Goal: Information Seeking & Learning: Learn about a topic

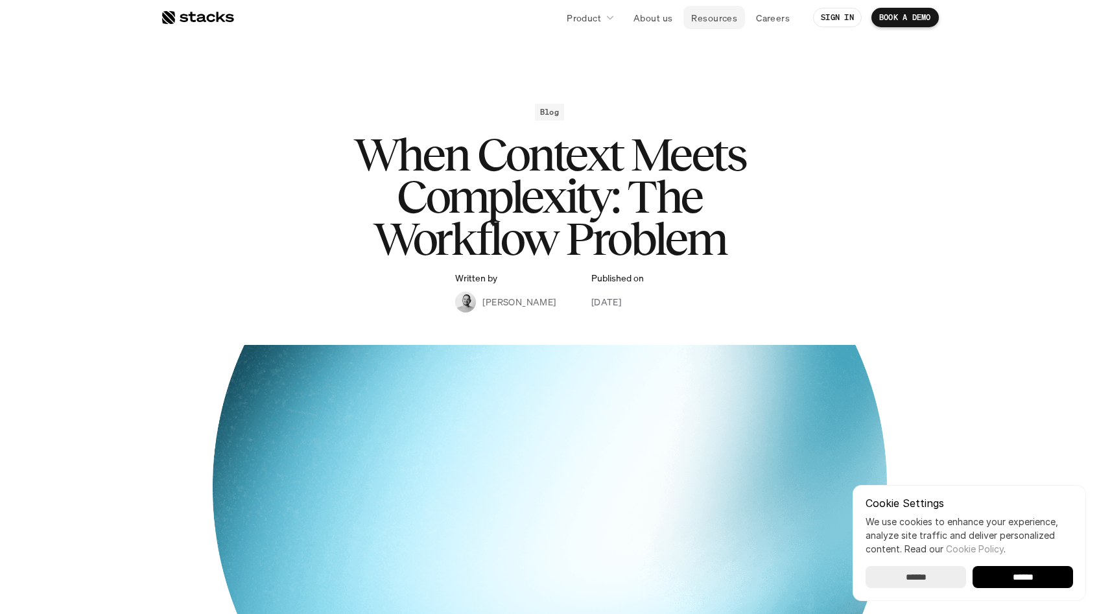
click at [691, 16] on p "Resources" at bounding box center [714, 18] width 46 height 14
click at [706, 18] on p "Resources" at bounding box center [714, 18] width 46 height 14
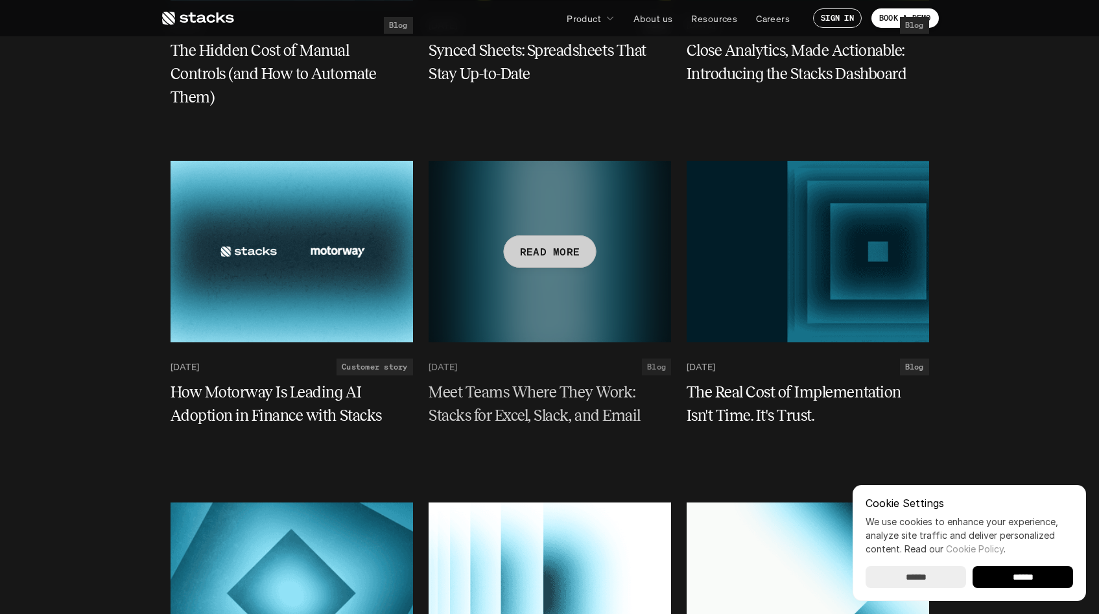
scroll to position [2286, 0]
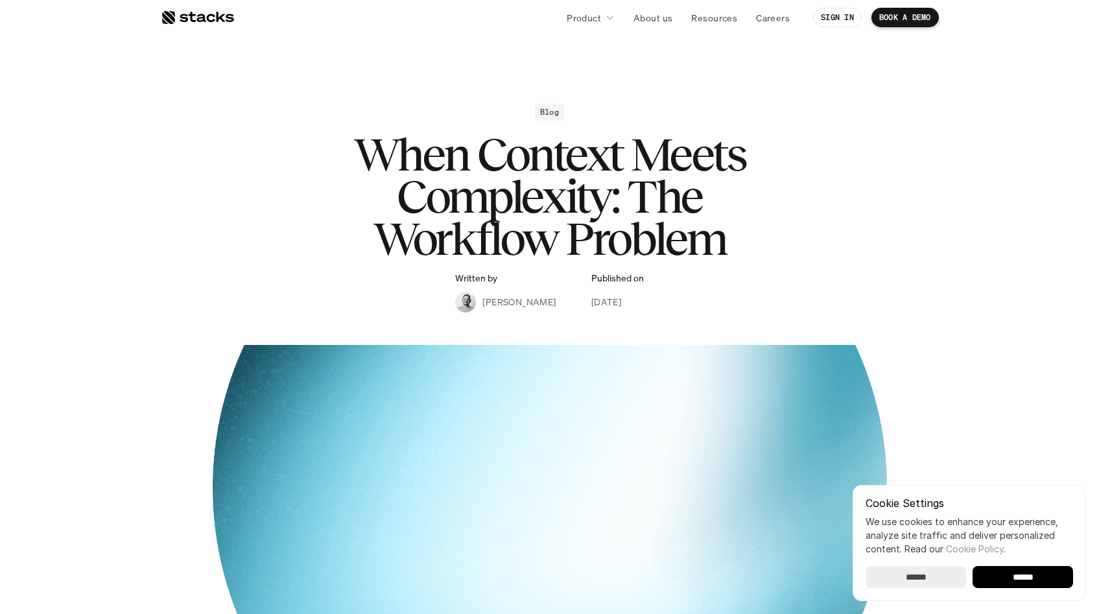
click at [1031, 574] on input "******" at bounding box center [1022, 577] width 100 height 22
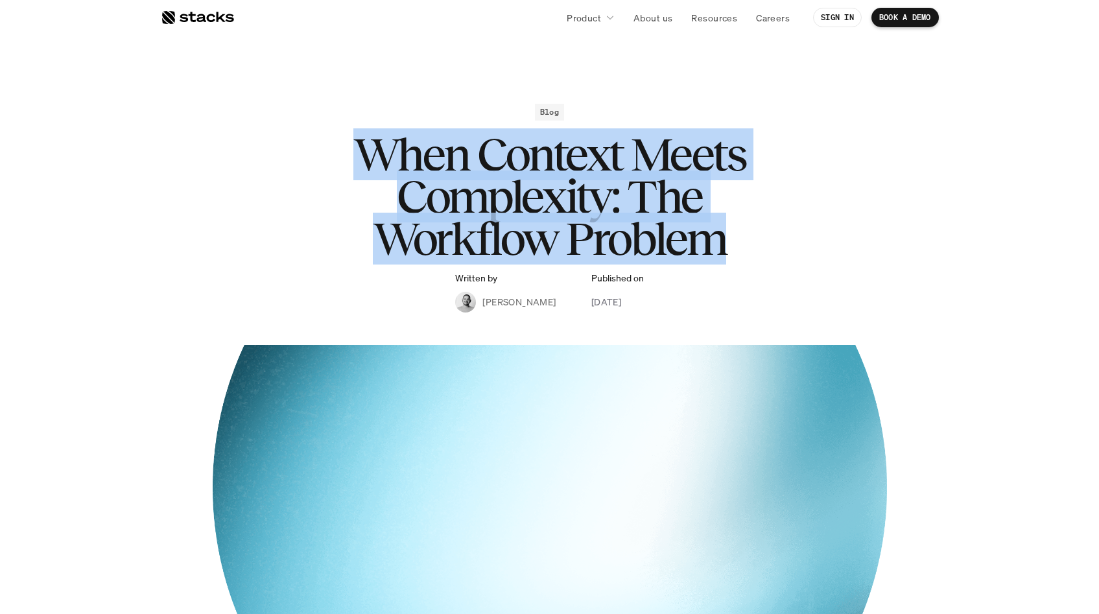
drag, startPoint x: 298, startPoint y: 137, endPoint x: 956, endPoint y: 288, distance: 675.1
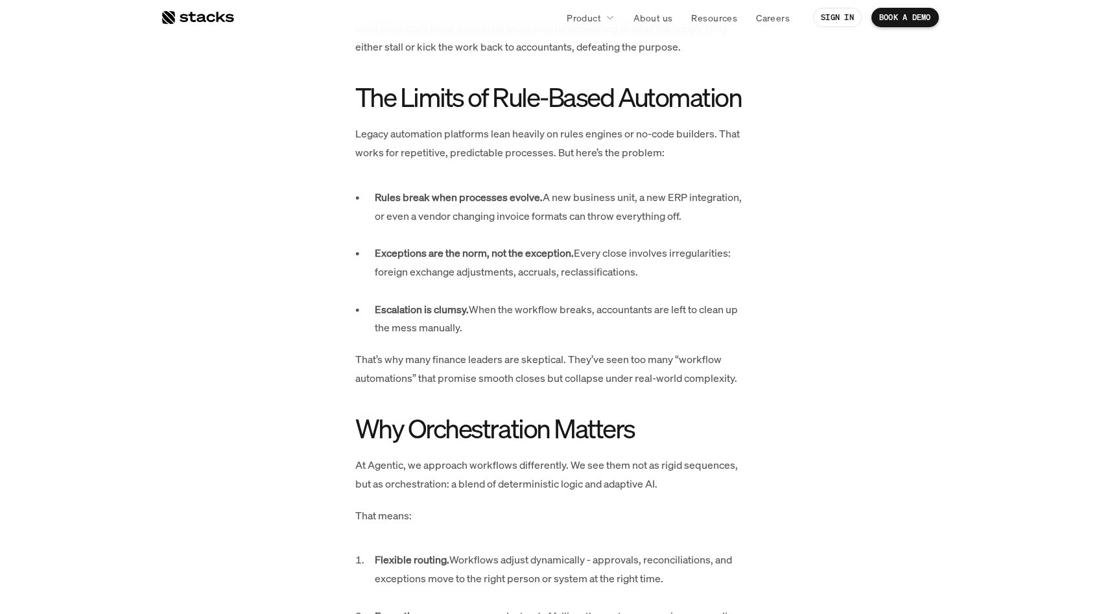
scroll to position [763, 0]
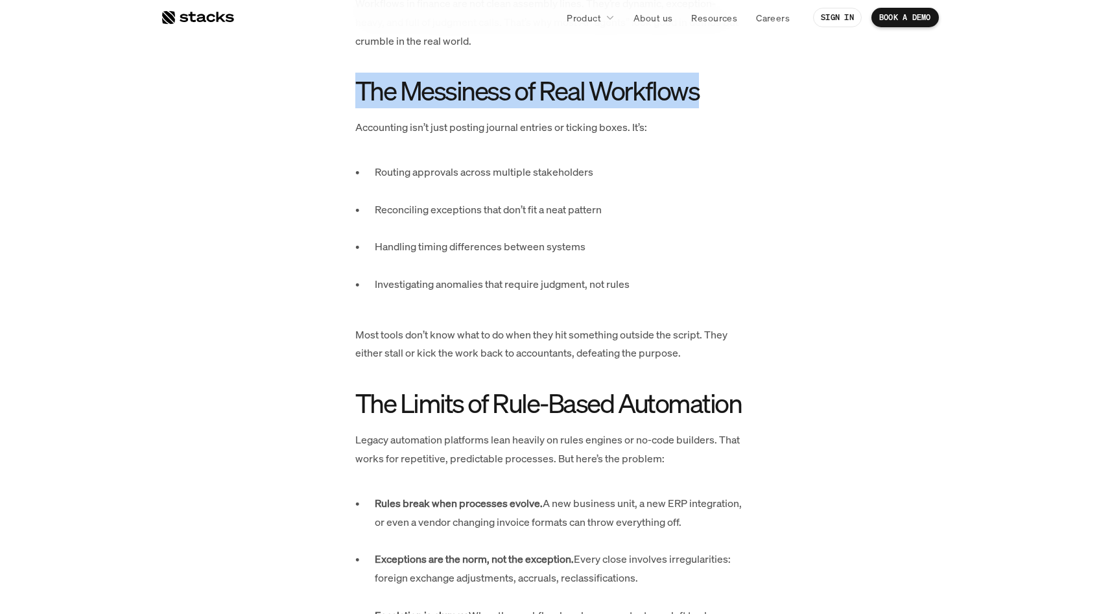
drag, startPoint x: 328, startPoint y: 76, endPoint x: 799, endPoint y: 104, distance: 471.5
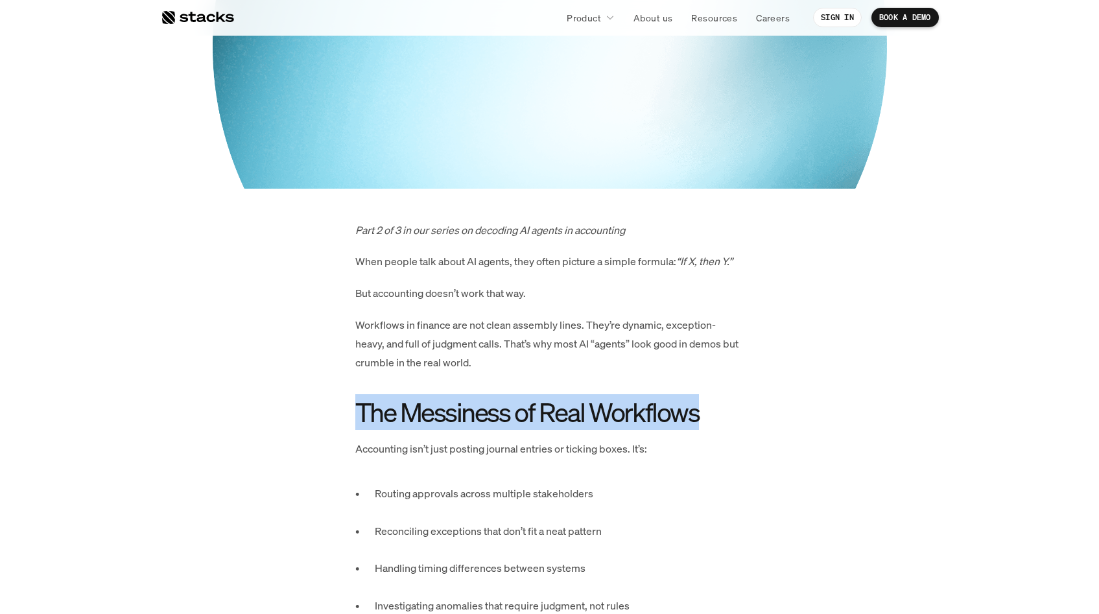
scroll to position [441, 0]
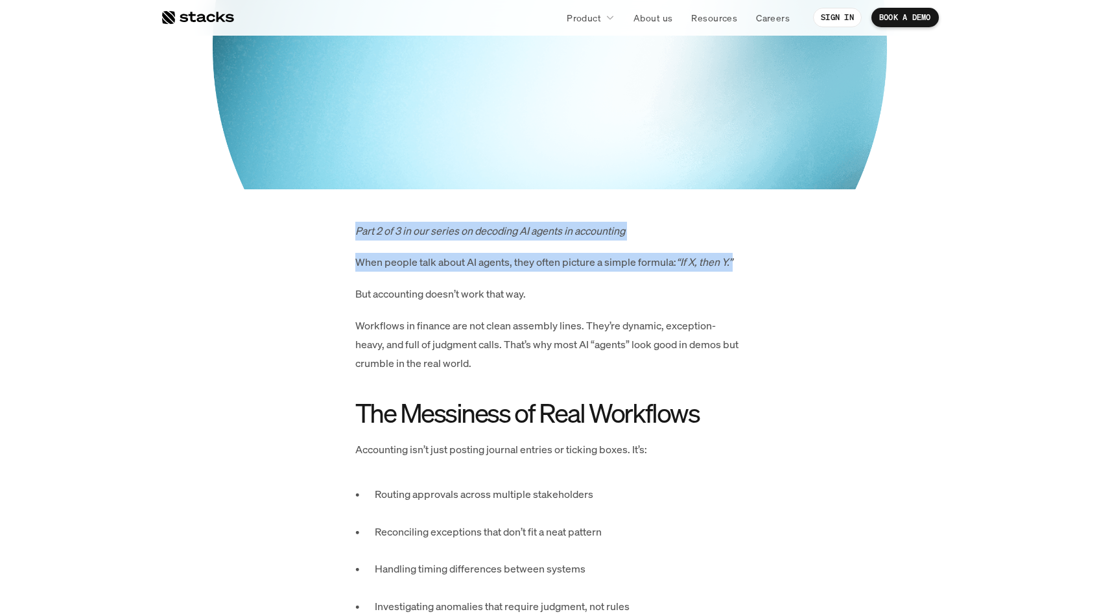
drag, startPoint x: 332, startPoint y: 228, endPoint x: 768, endPoint y: 267, distance: 437.4
click at [620, 257] on p "When people talk about AI agents, they often picture a simple formula: “If X, t…" at bounding box center [549, 262] width 389 height 19
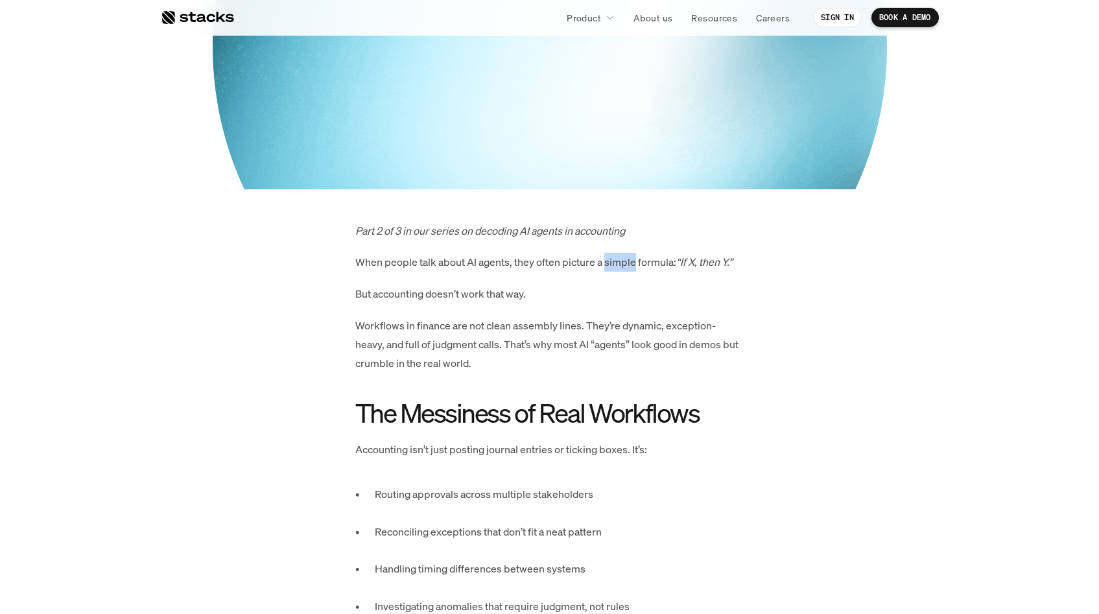
click at [620, 257] on p "When people talk about AI agents, they often picture a simple formula: “If X, t…" at bounding box center [549, 262] width 389 height 19
click at [688, 258] on em "“If X, then Y.”" at bounding box center [704, 262] width 56 height 14
drag, startPoint x: 679, startPoint y: 264, endPoint x: 242, endPoint y: 239, distance: 437.7
drag, startPoint x: 772, startPoint y: 261, endPoint x: 313, endPoint y: 242, distance: 459.3
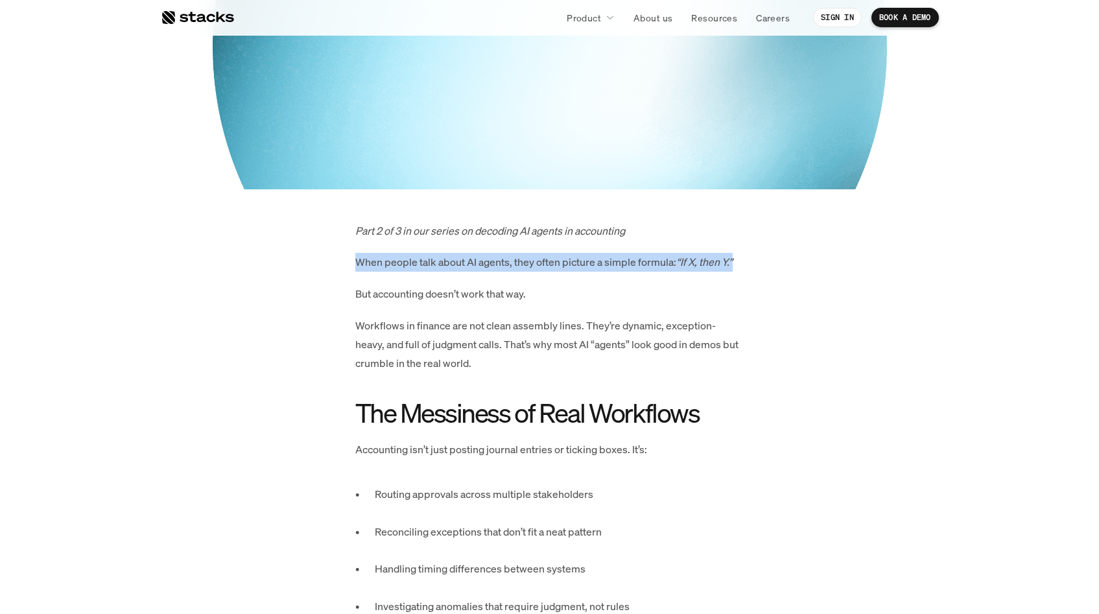
drag, startPoint x: 324, startPoint y: 250, endPoint x: 602, endPoint y: 299, distance: 281.7
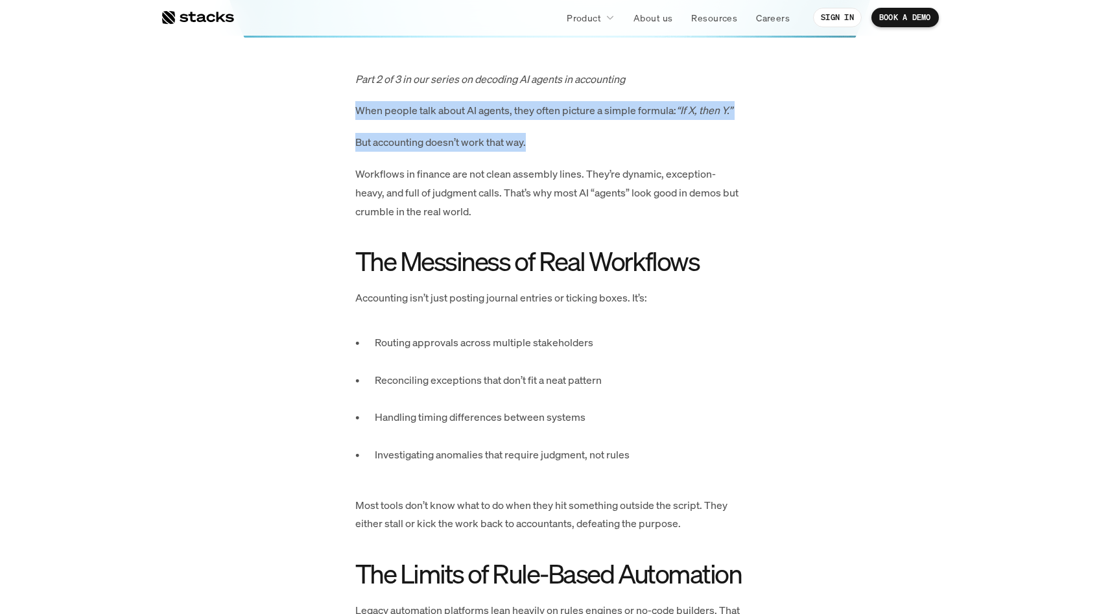
scroll to position [659, 0]
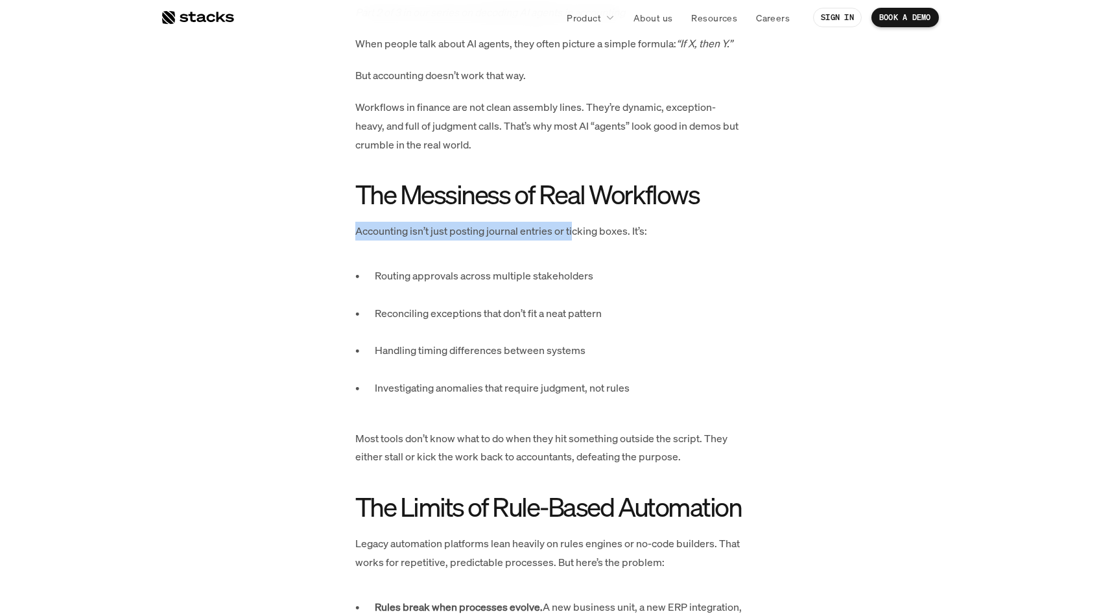
drag, startPoint x: 379, startPoint y: 236, endPoint x: 543, endPoint y: 242, distance: 163.5
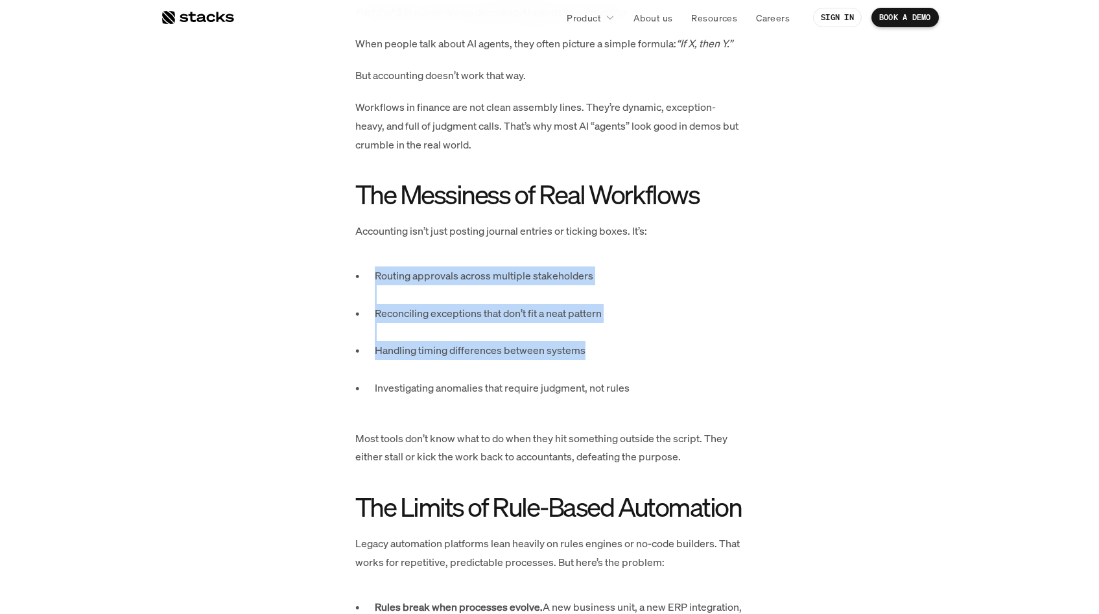
drag, startPoint x: 378, startPoint y: 269, endPoint x: 670, endPoint y: 365, distance: 307.7
click at [671, 362] on ul "Routing approvals across multiple stakeholders Reconciling exceptions that don’…" at bounding box center [549, 340] width 389 height 149
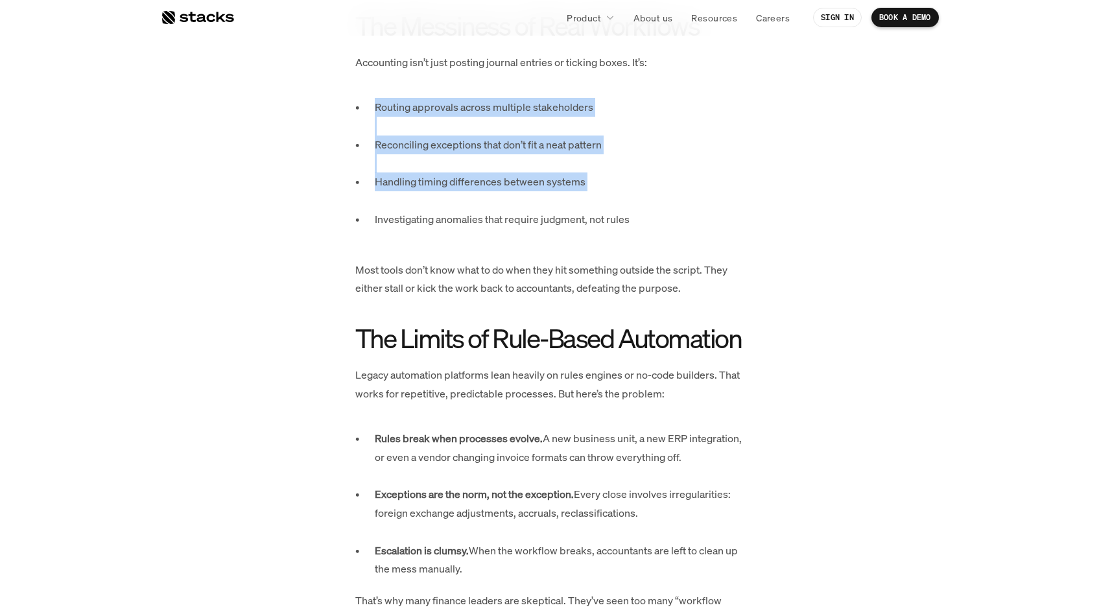
scroll to position [845, 0]
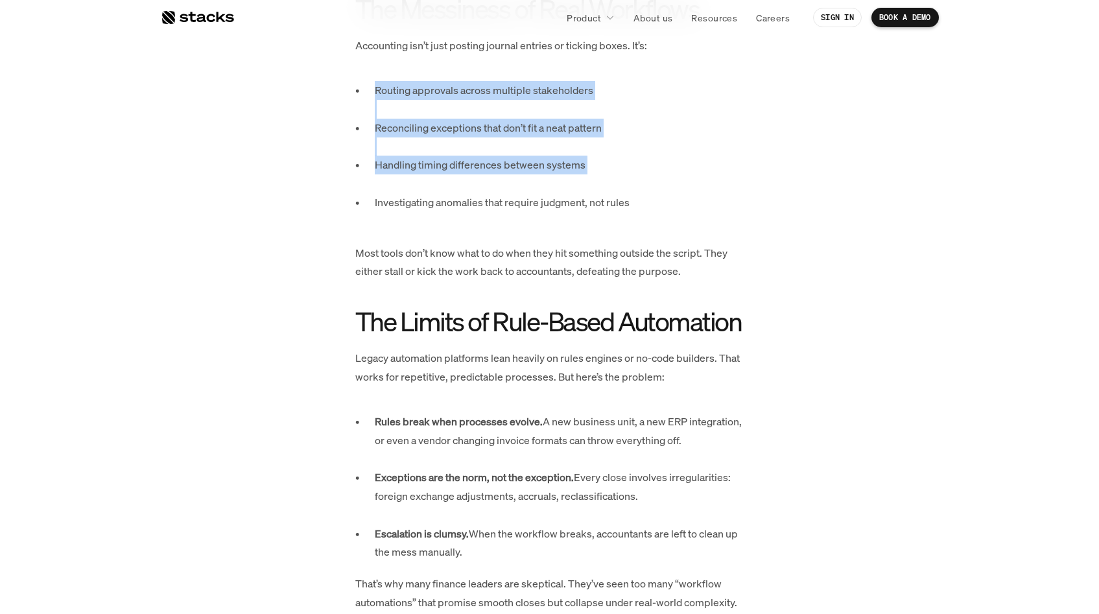
drag, startPoint x: 400, startPoint y: 346, endPoint x: 647, endPoint y: 491, distance: 286.5
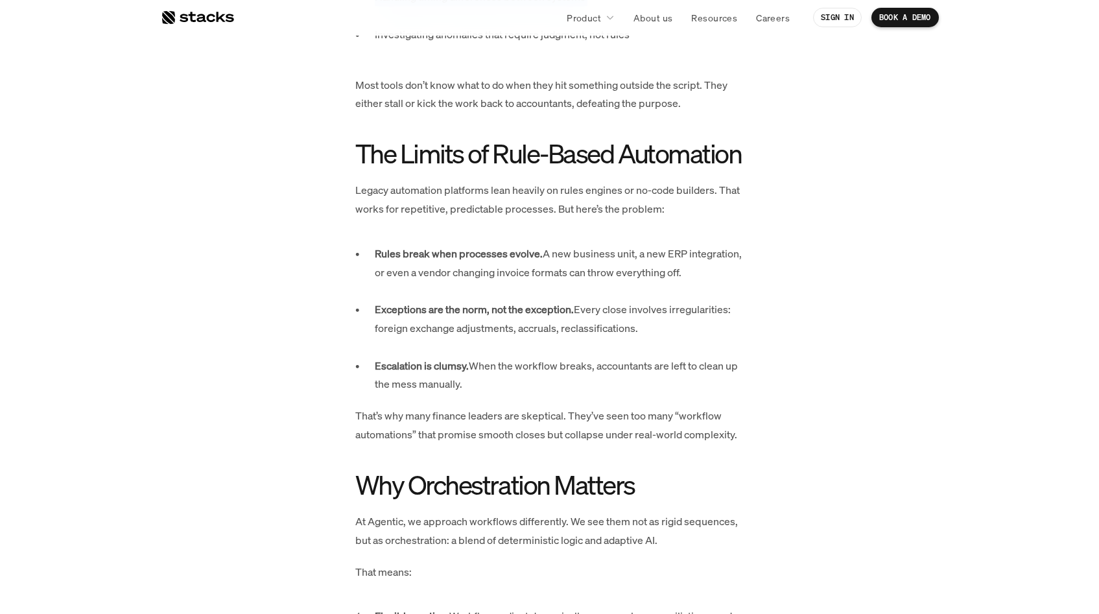
scroll to position [1220, 0]
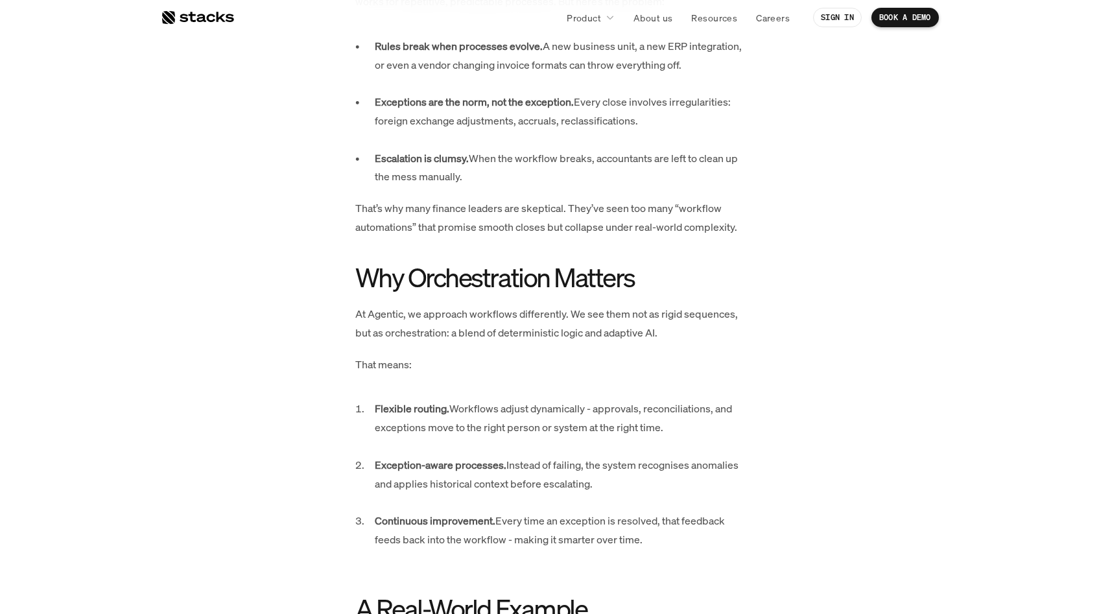
drag, startPoint x: 292, startPoint y: 255, endPoint x: 699, endPoint y: 538, distance: 496.0
click at [699, 538] on div "Part 2 of 3 in our series on decoding AI agents in accounting When people talk …" at bounding box center [550, 368] width 674 height 1850
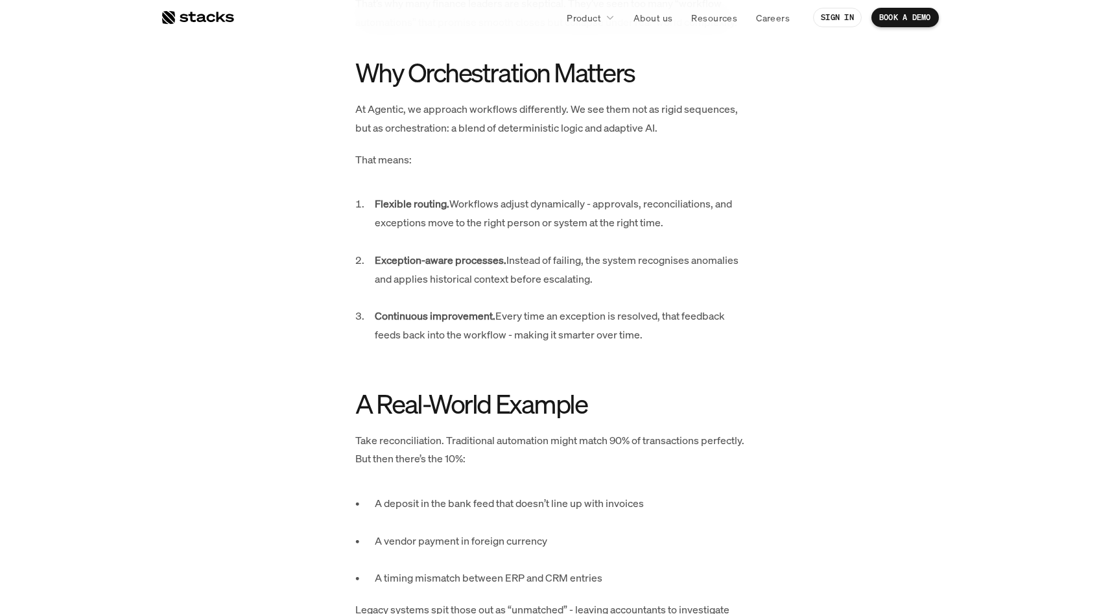
scroll to position [1479, 0]
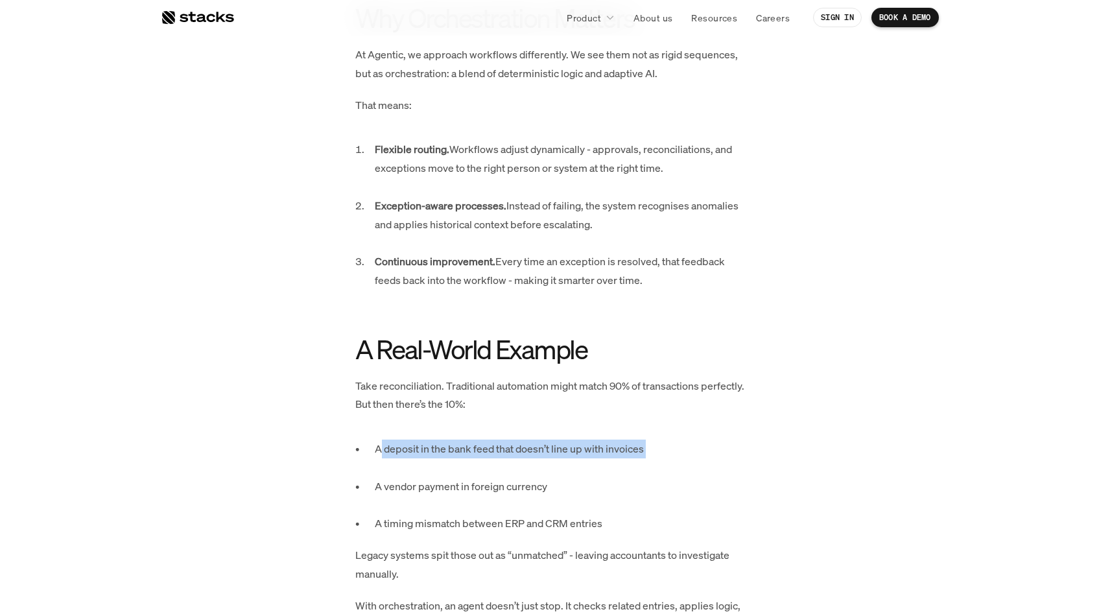
drag, startPoint x: 383, startPoint y: 455, endPoint x: 651, endPoint y: 474, distance: 269.0
click at [651, 474] on p "A deposit in the bank feed that doesn’t line up with invoices" at bounding box center [559, 459] width 369 height 38
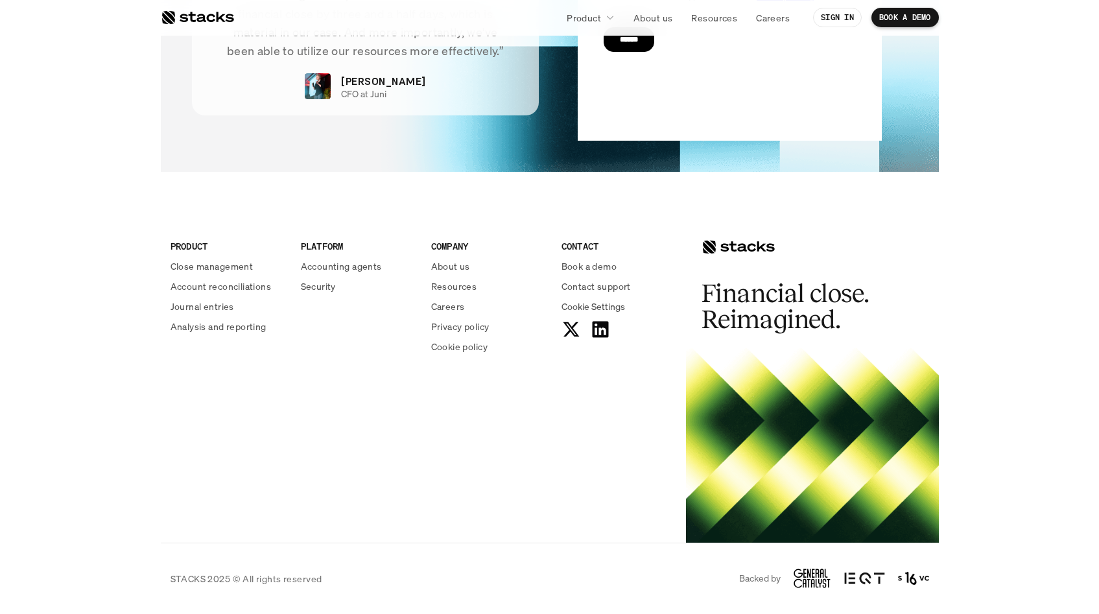
scroll to position [2776, 0]
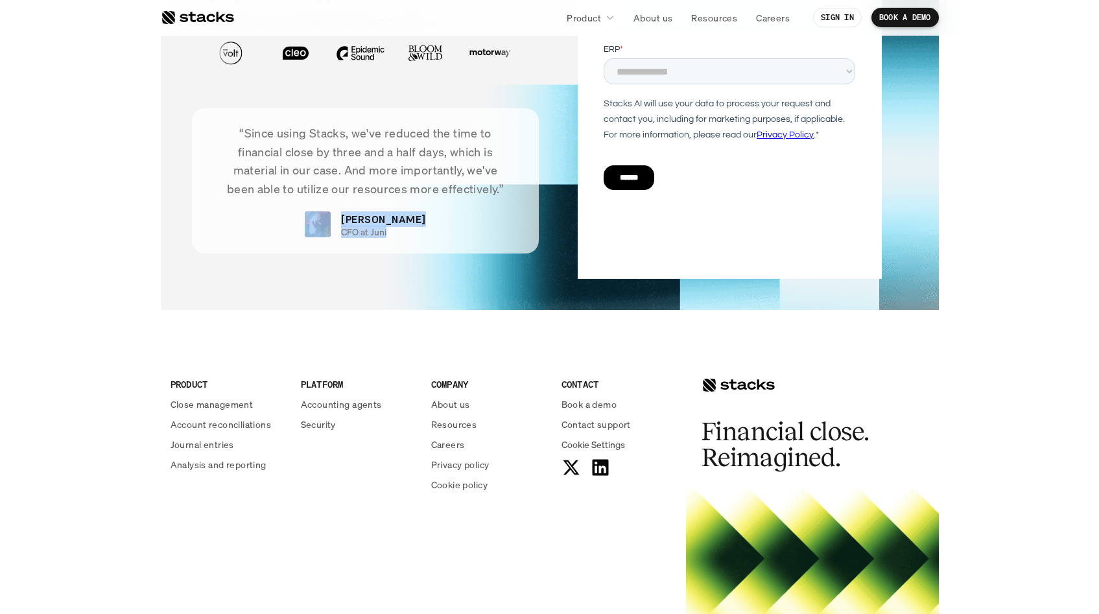
drag, startPoint x: 422, startPoint y: 227, endPoint x: 350, endPoint y: 198, distance: 77.4
click at [350, 198] on div "“Since using Stacks, we've reduced the time to financial close by three and a h…" at bounding box center [365, 180] width 347 height 145
click at [437, 231] on div "“Since using Stacks, we've reduced the time to financial close by three and a h…" at bounding box center [365, 180] width 347 height 145
drag, startPoint x: 436, startPoint y: 233, endPoint x: 360, endPoint y: 208, distance: 79.1
click at [360, 209] on div "“Since using Stacks, we've reduced the time to financial close by three and a h…" at bounding box center [365, 180] width 347 height 145
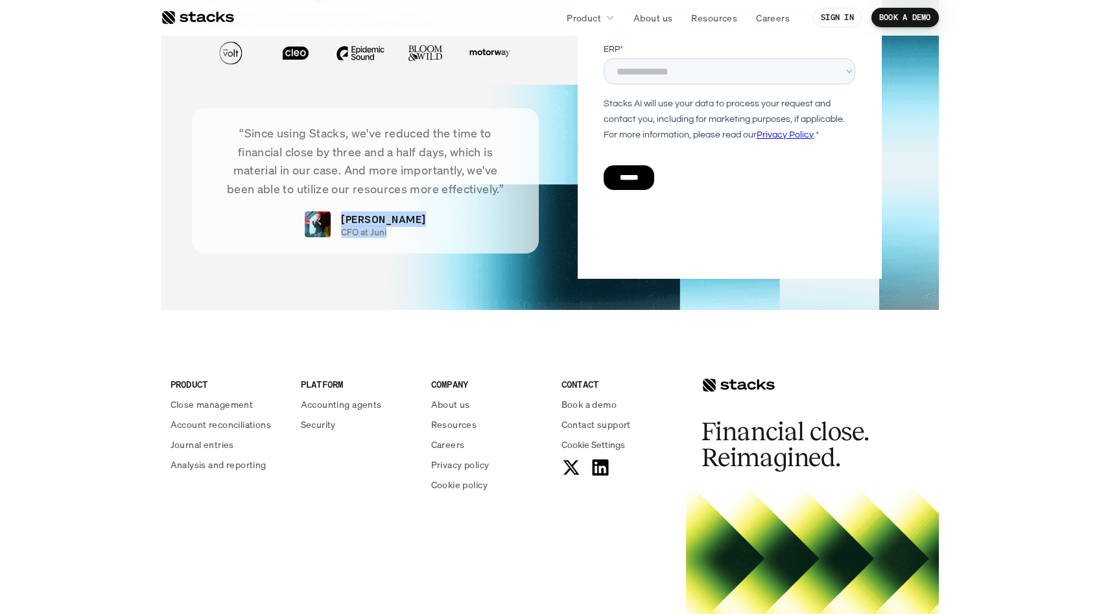
click at [419, 230] on div "“Since using Stacks, we've reduced the time to financial close by three and a h…" at bounding box center [365, 180] width 347 height 145
drag, startPoint x: 419, startPoint y: 236, endPoint x: 358, endPoint y: 232, distance: 61.7
click at [358, 232] on div "“Since using Stacks, we've reduced the time to financial close by three and a h…" at bounding box center [365, 180] width 347 height 145
click at [443, 232] on div "“Since using Stacks, we've reduced the time to financial close by three and a h…" at bounding box center [365, 180] width 347 height 145
